Goal: Information Seeking & Learning: Understand process/instructions

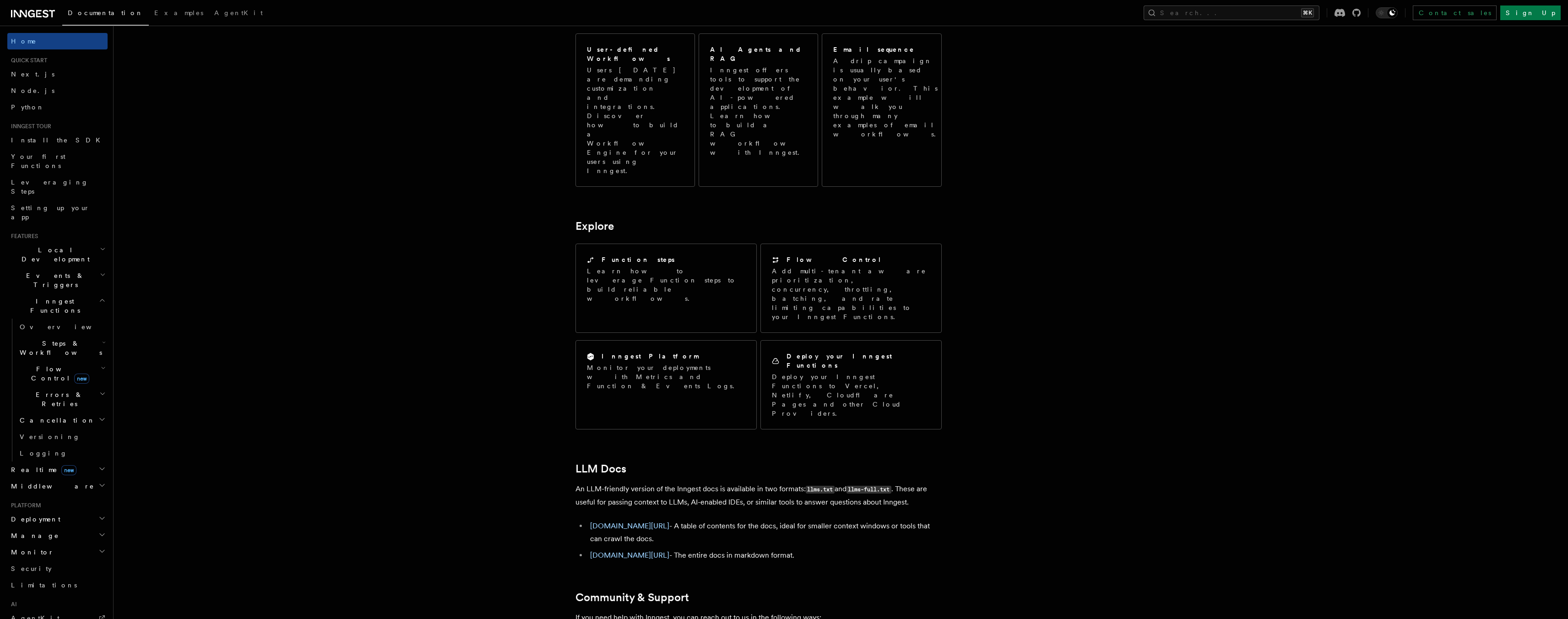
scroll to position [310, 0]
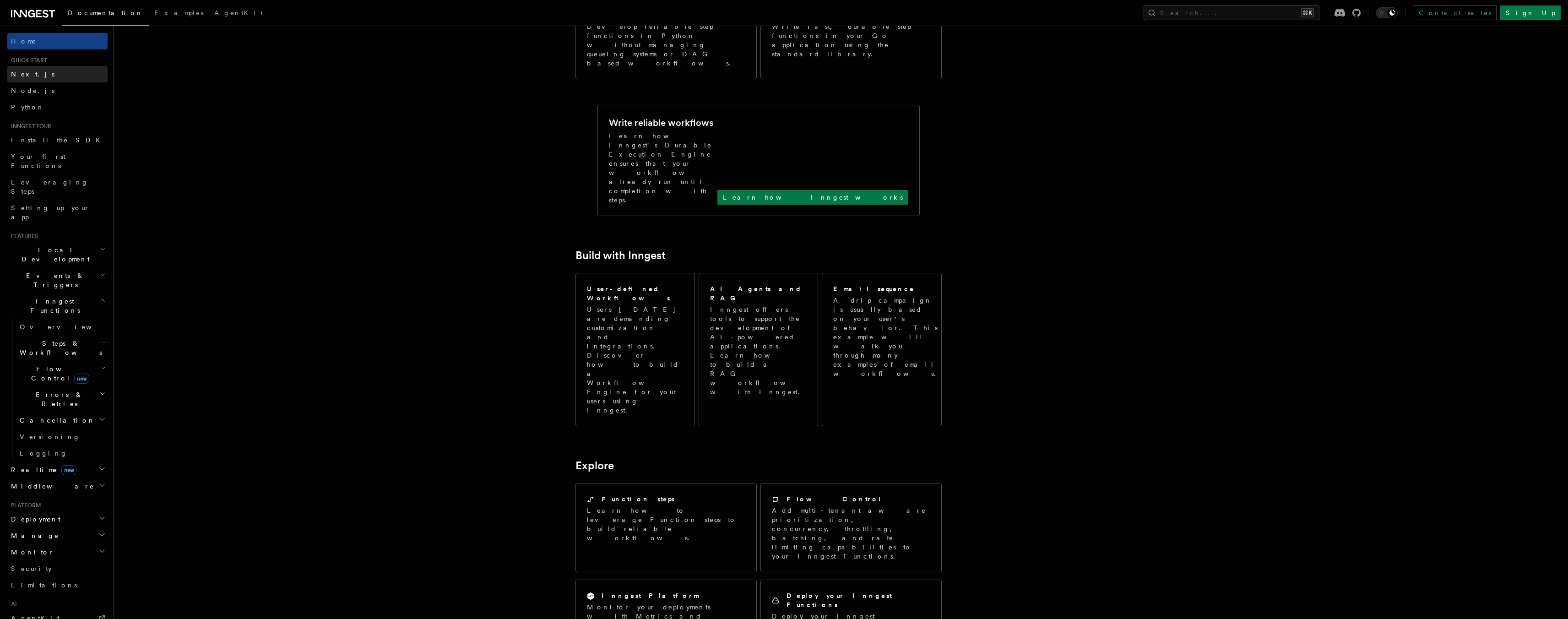
click at [32, 75] on link "Next.js" at bounding box center [57, 74] width 100 height 16
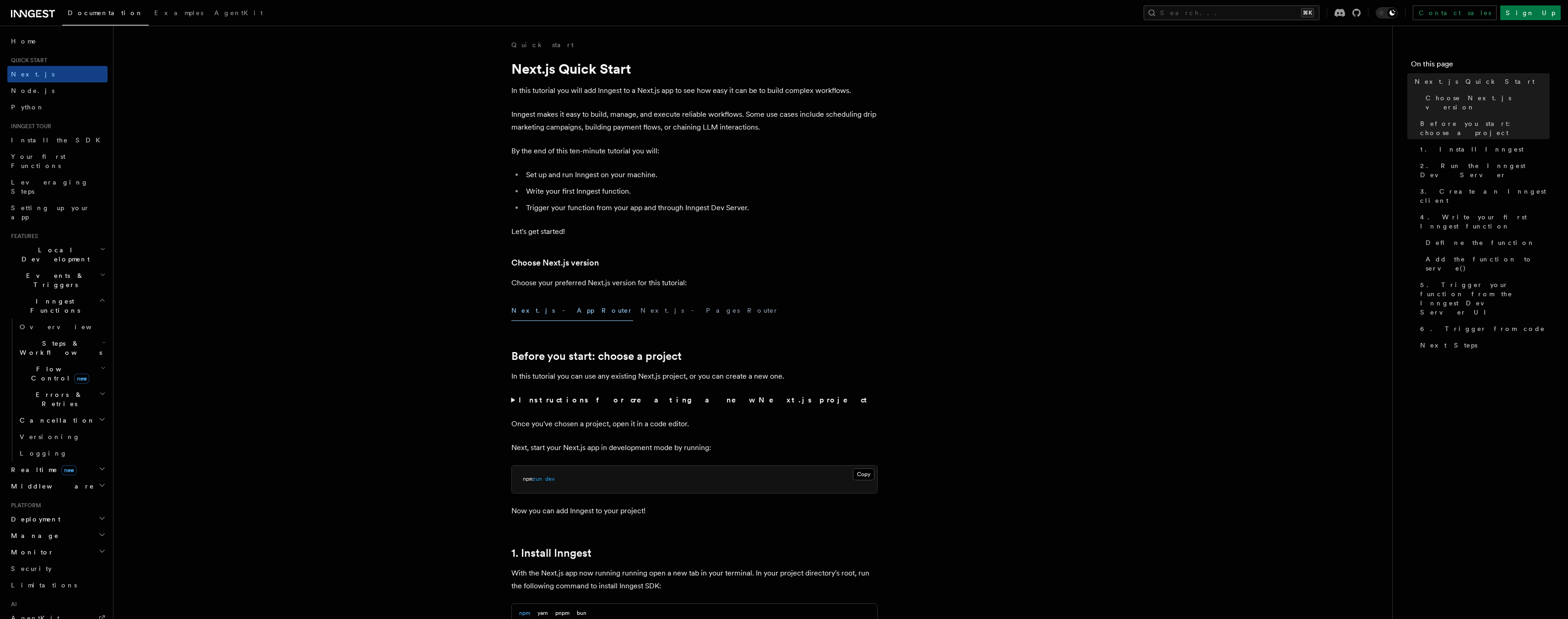
scroll to position [5, 0]
click at [52, 245] on span "Local Development" at bounding box center [54, 254] width 93 height 18
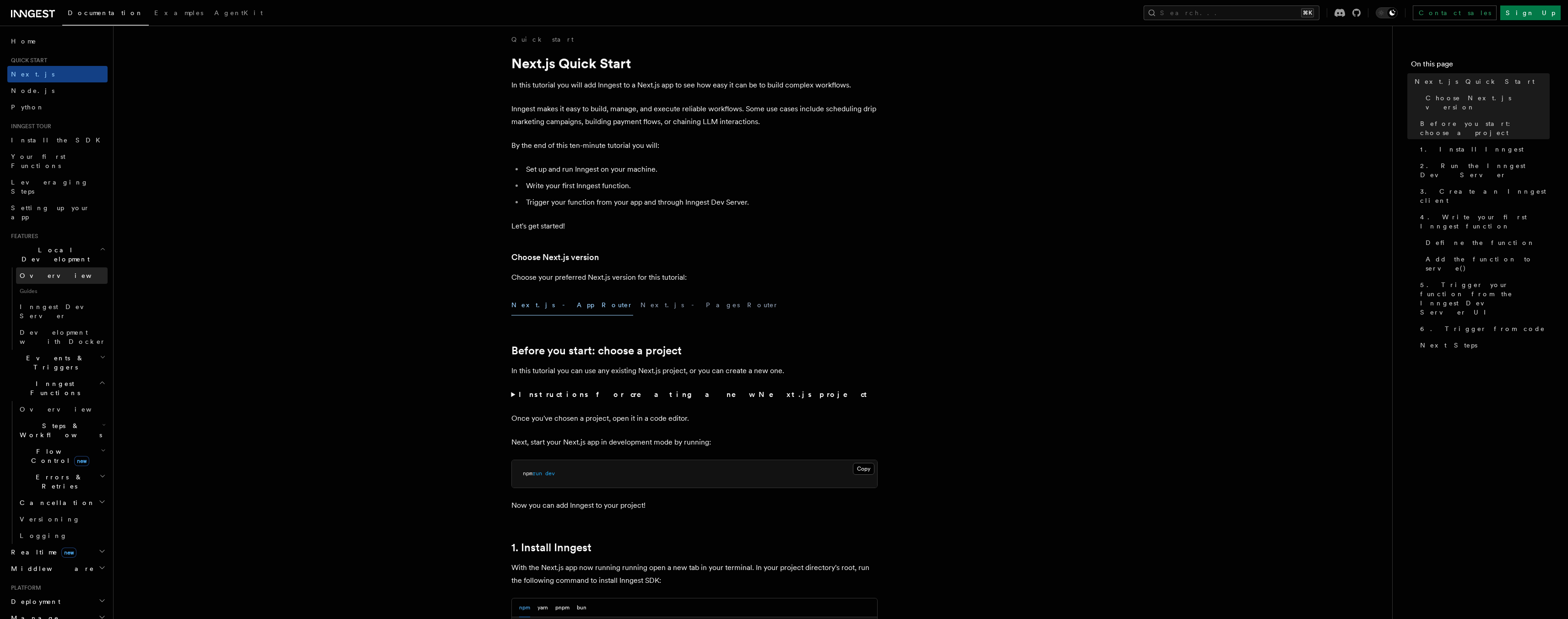
click at [55, 267] on link "Overview" at bounding box center [61, 275] width 91 height 16
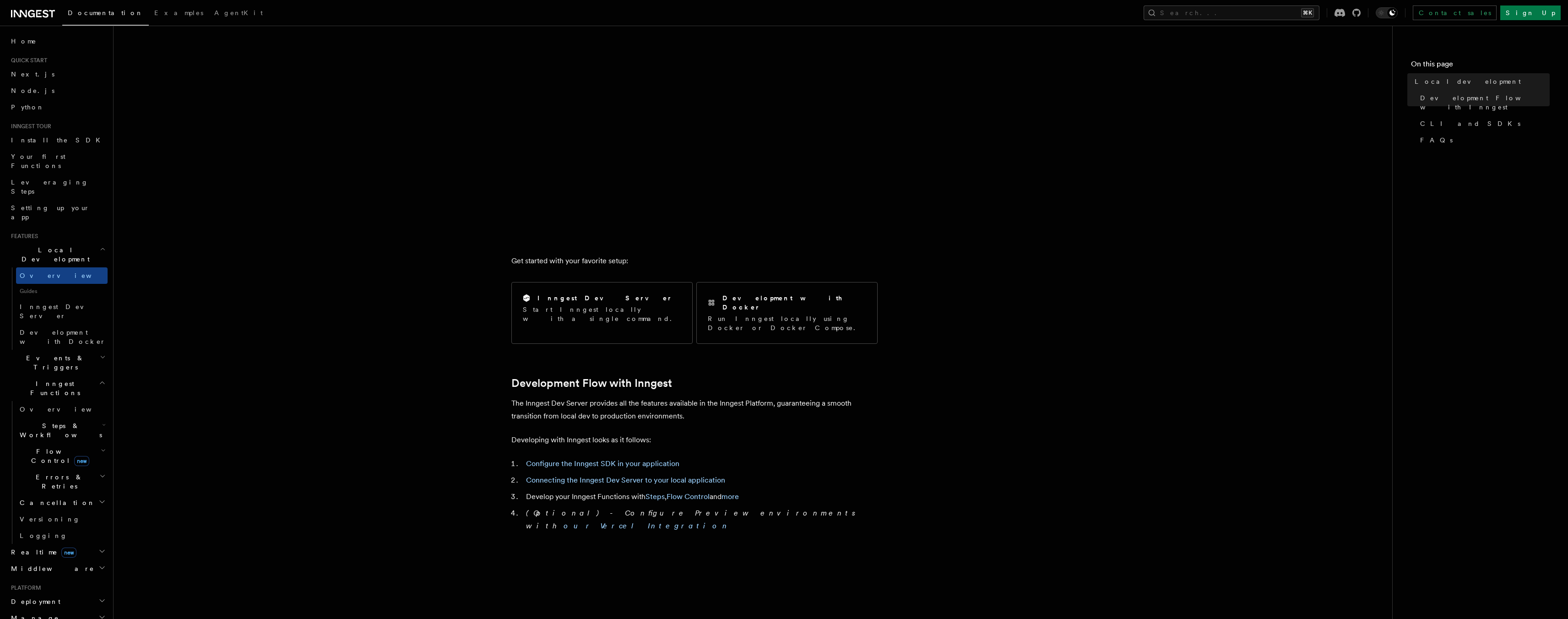
scroll to position [170, 0]
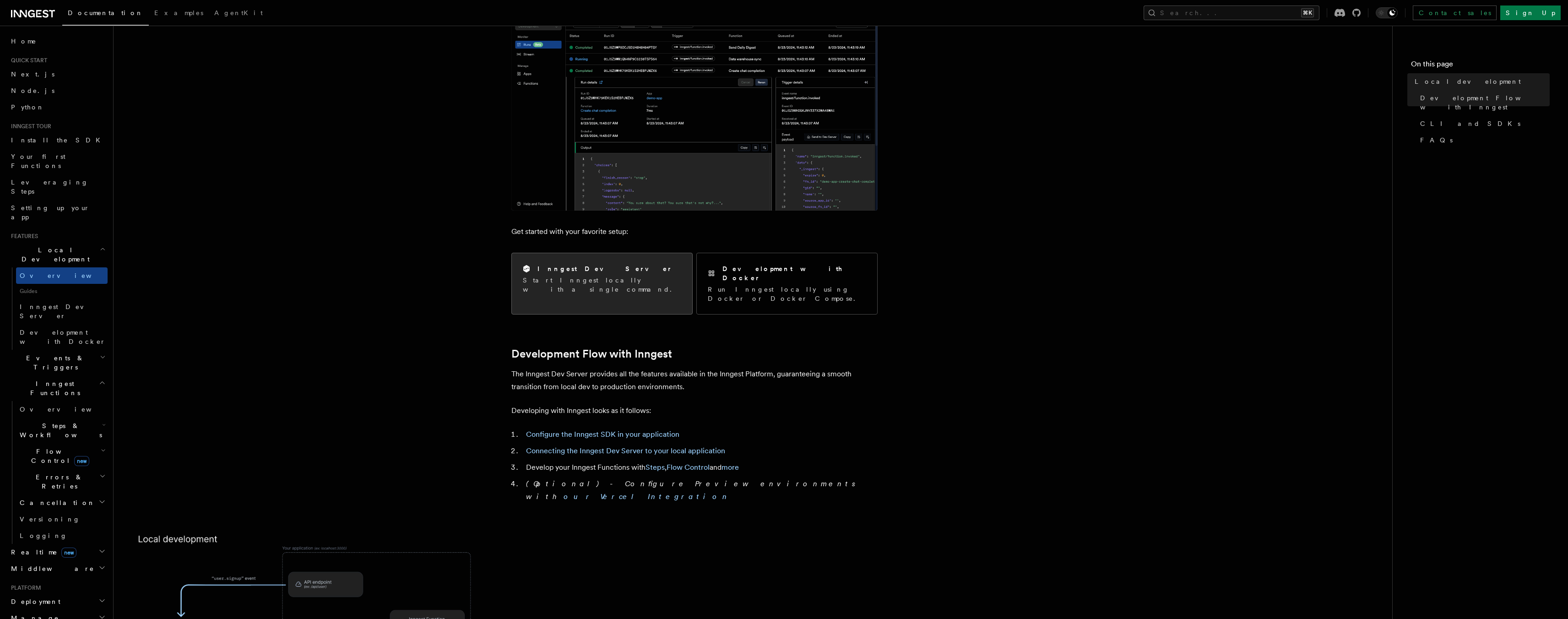
click at [585, 278] on p "Start Inngest locally with a single command." at bounding box center [602, 285] width 158 height 18
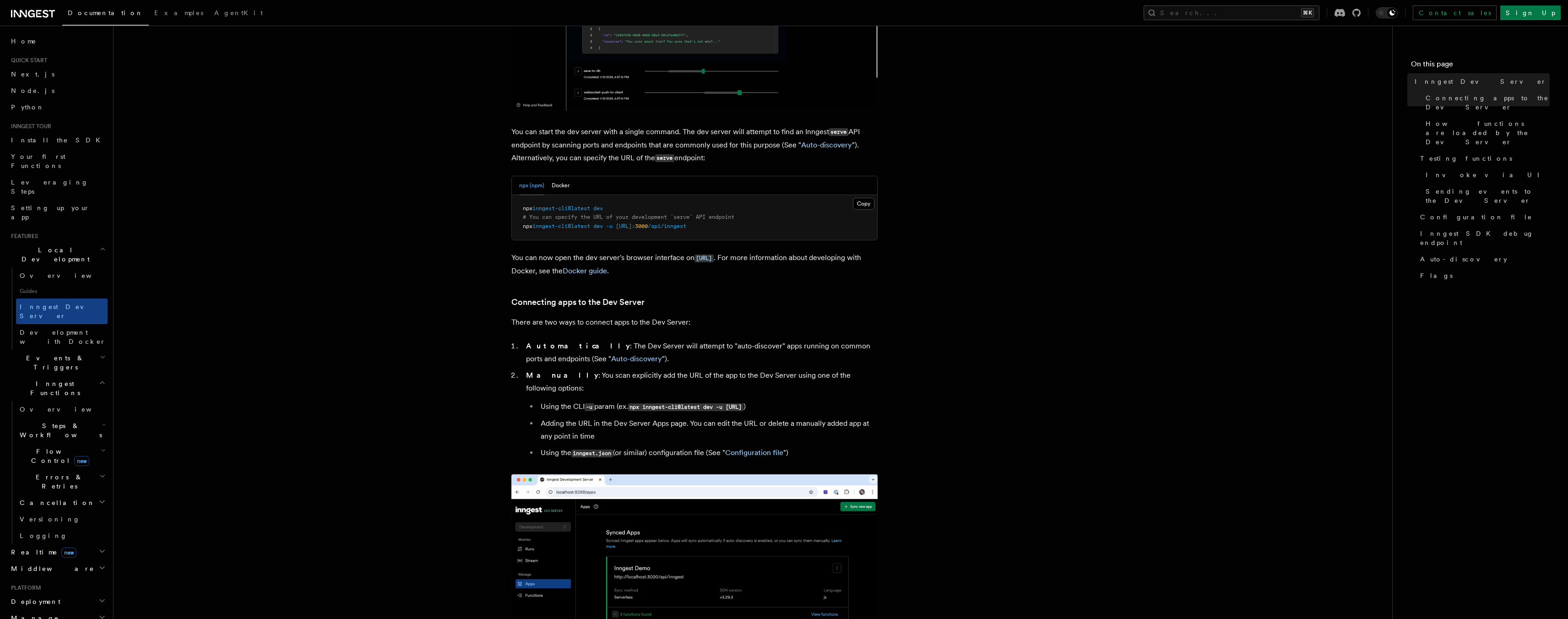
scroll to position [285, 0]
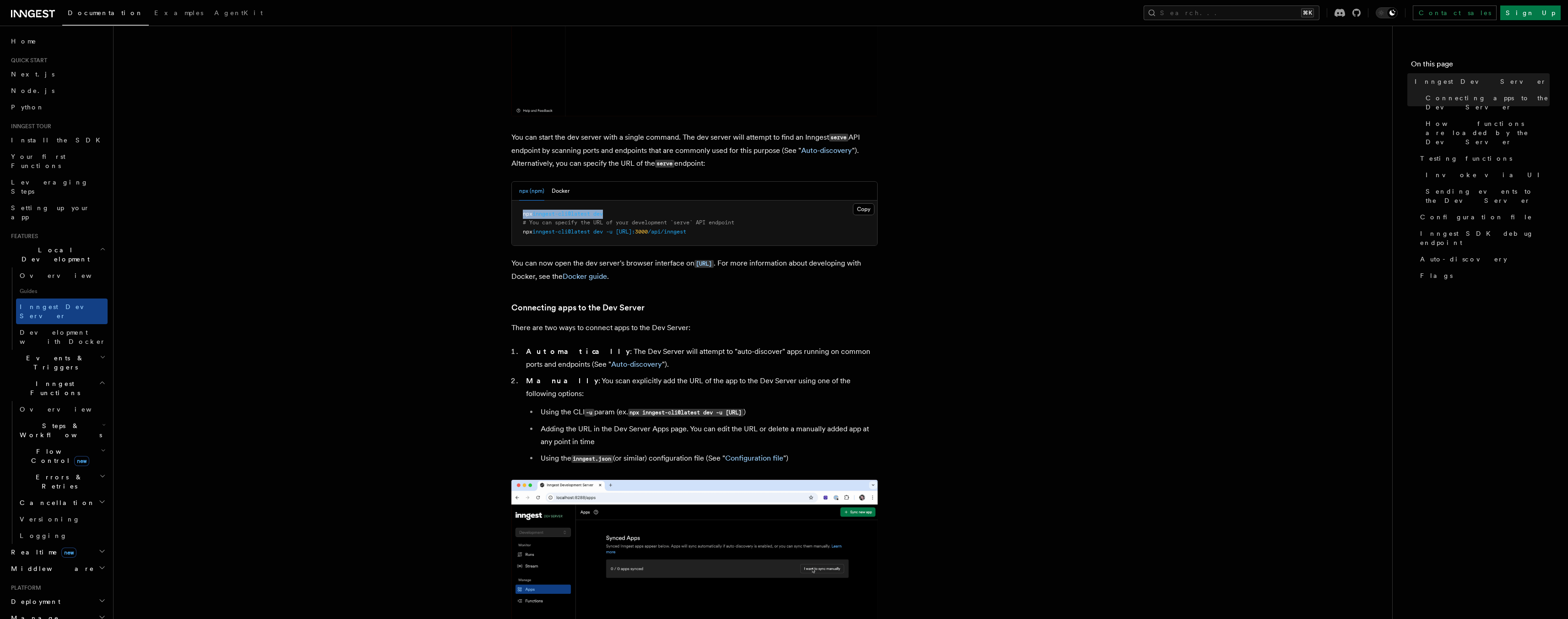
drag, startPoint x: 522, startPoint y: 213, endPoint x: 621, endPoint y: 214, distance: 99.0
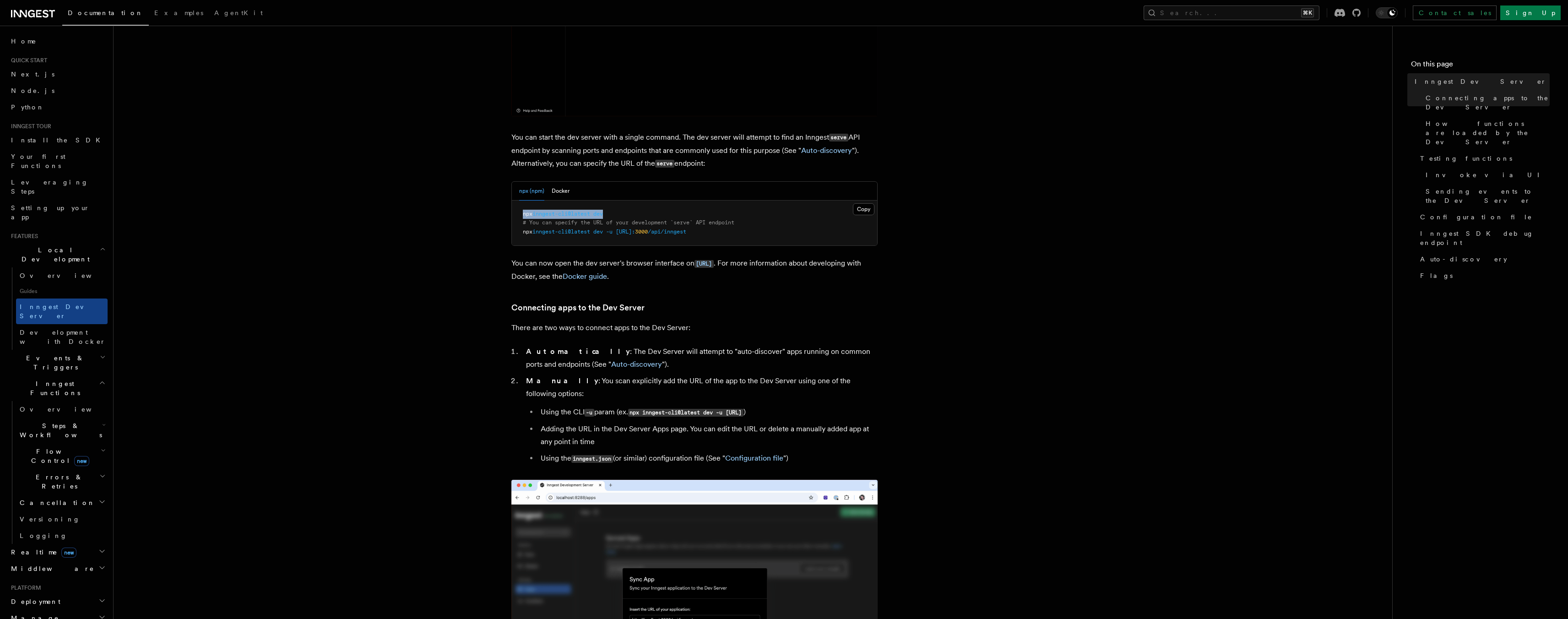
click at [621, 214] on pre "npx inngest-cli@latest dev # You can specify the URL of your development `serve…" at bounding box center [695, 223] width 365 height 45
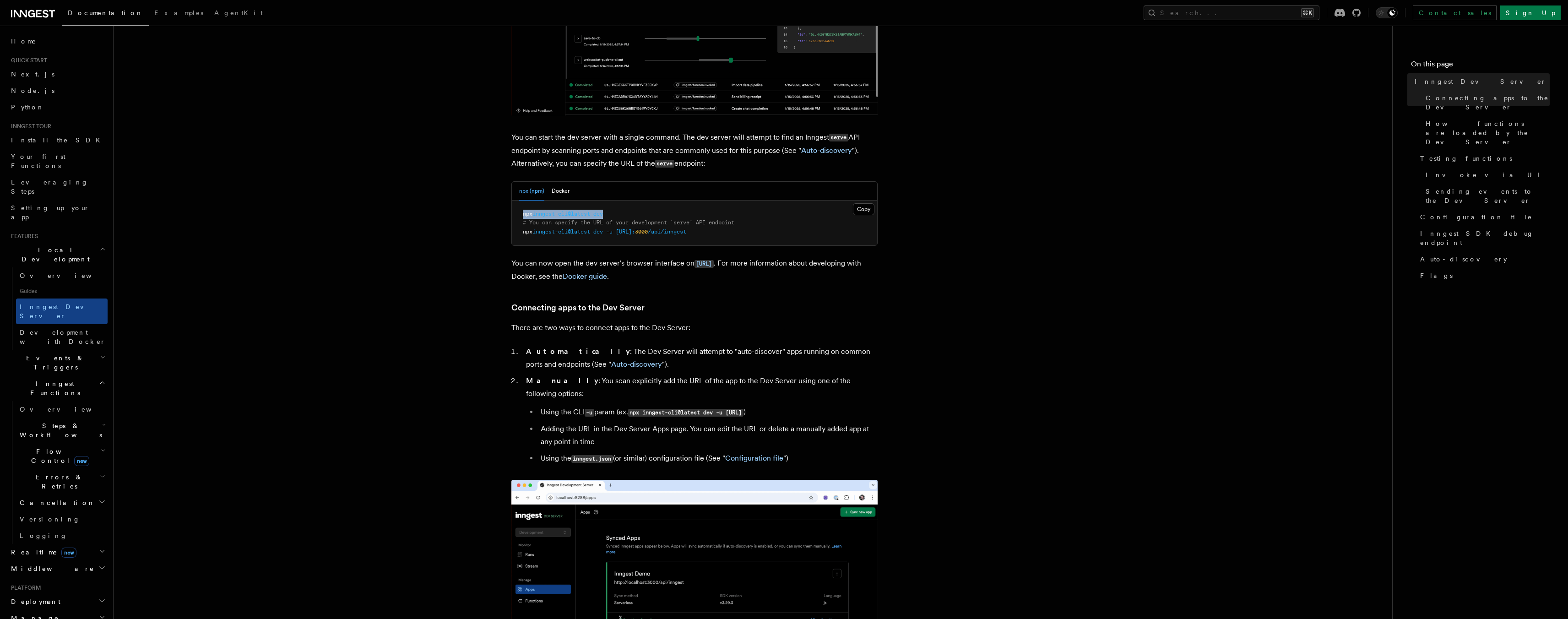
copy span "npx inngest-cli@latest dev"
